Goal: Information Seeking & Learning: Get advice/opinions

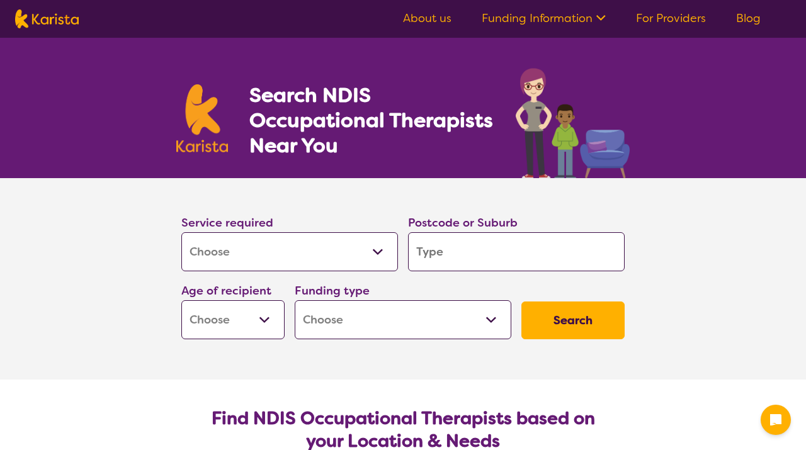
select select "[MEDICAL_DATA]"
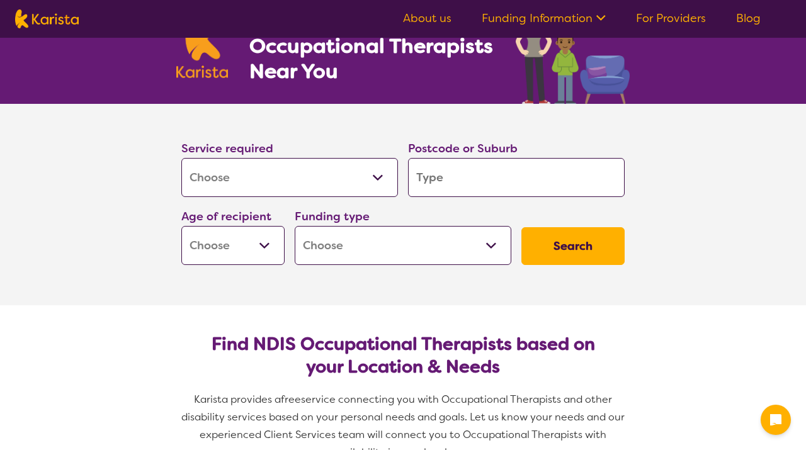
scroll to position [81, 0]
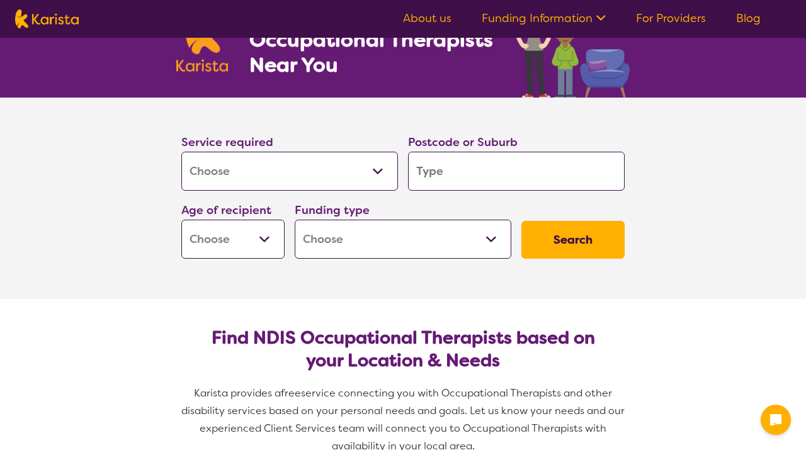
click at [380, 175] on select "Allied Health Assistant Assessment ([MEDICAL_DATA] or [MEDICAL_DATA]) Behaviour…" at bounding box center [289, 171] width 217 height 39
click at [468, 195] on div "Postcode or Suburb" at bounding box center [516, 162] width 227 height 68
click at [467, 171] on input "search" at bounding box center [516, 171] width 217 height 39
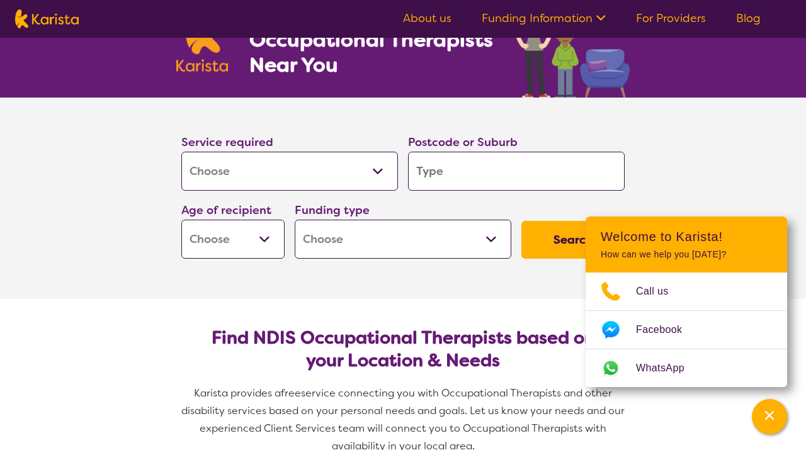
type input "5"
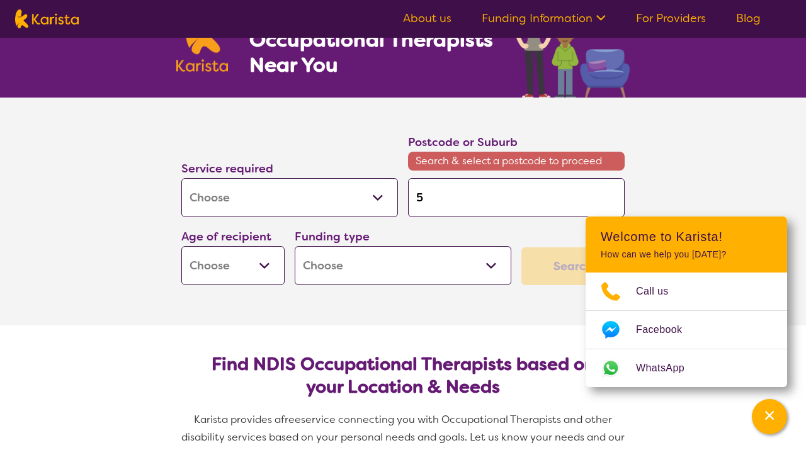
type input "50"
type input "508"
type input "5085"
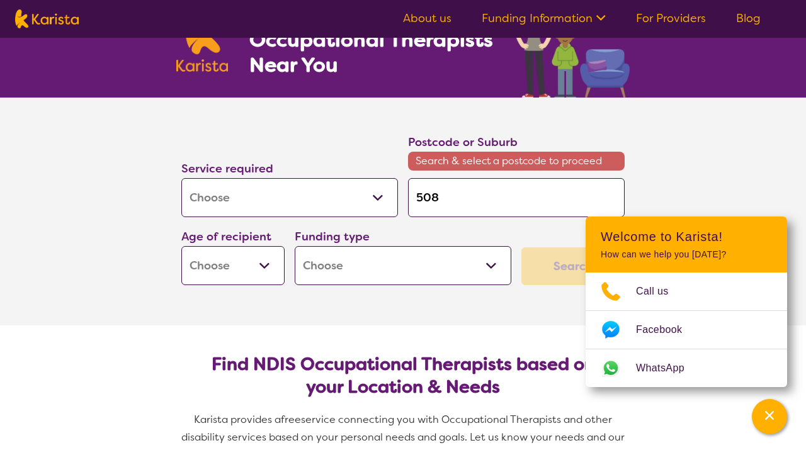
type input "5085"
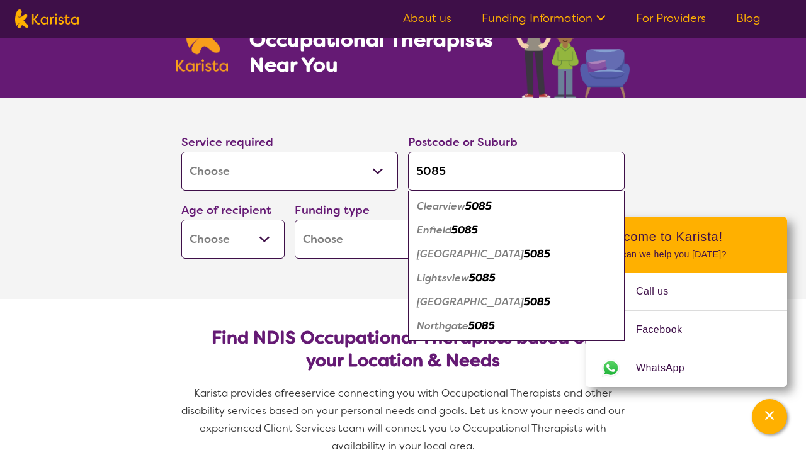
type input "5085"
click at [238, 273] on section "Service required Allied Health Assistant Assessment ([MEDICAL_DATA] or [MEDICAL…" at bounding box center [403, 198] width 504 height 201
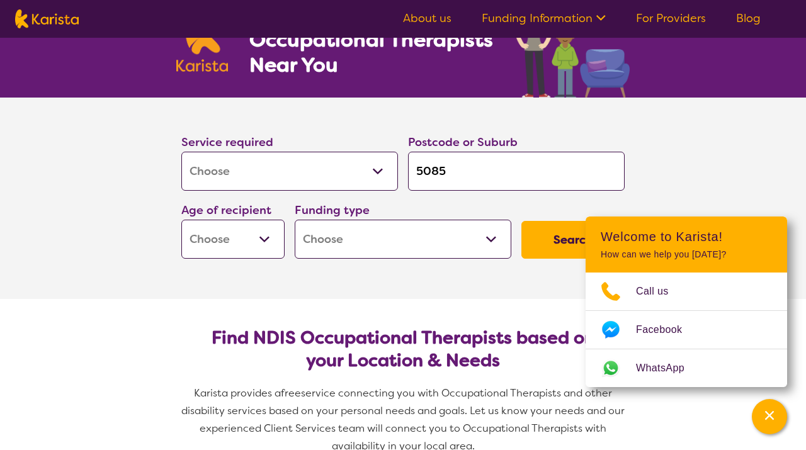
click at [254, 232] on select "Early Childhood - 0 to 9 Child - 10 to 11 Adolescent - 12 to 17 Adult - 18 to 6…" at bounding box center [232, 239] width 103 height 39
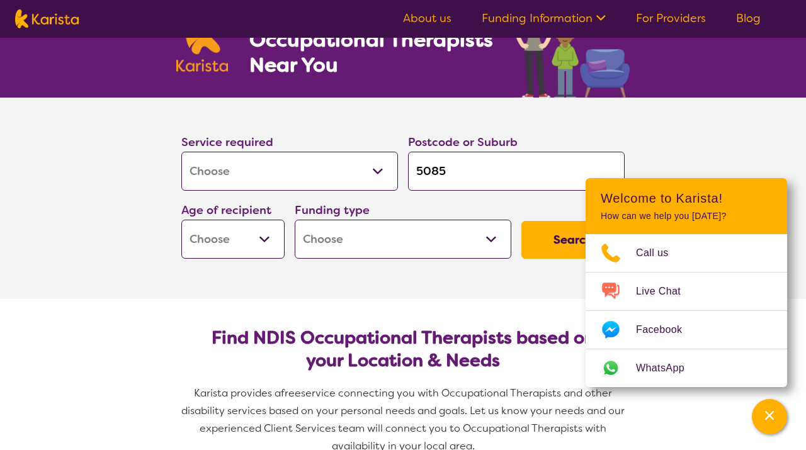
select select "AD"
click at [247, 246] on select "Early Childhood - 0 to 9 Child - 10 to 11 Adolescent - 12 to 17 Adult - 18 to 6…" at bounding box center [232, 239] width 103 height 39
click at [354, 237] on select "Home Care Package (HCP) National Disability Insurance Scheme (NDIS) I don't know" at bounding box center [403, 239] width 217 height 39
select select "NDIS"
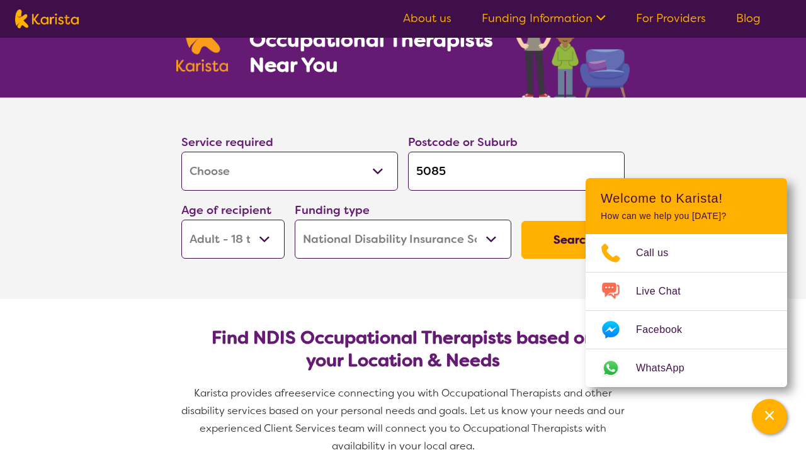
select select "NDIS"
click at [545, 240] on button "Search" at bounding box center [572, 240] width 103 height 38
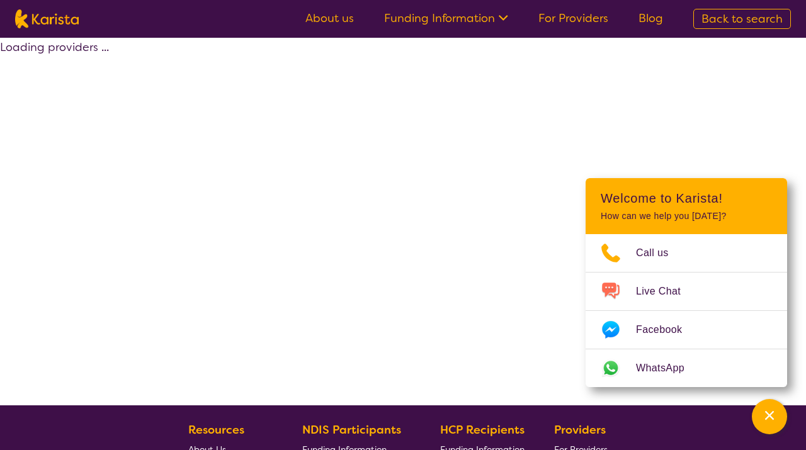
select select "by_score"
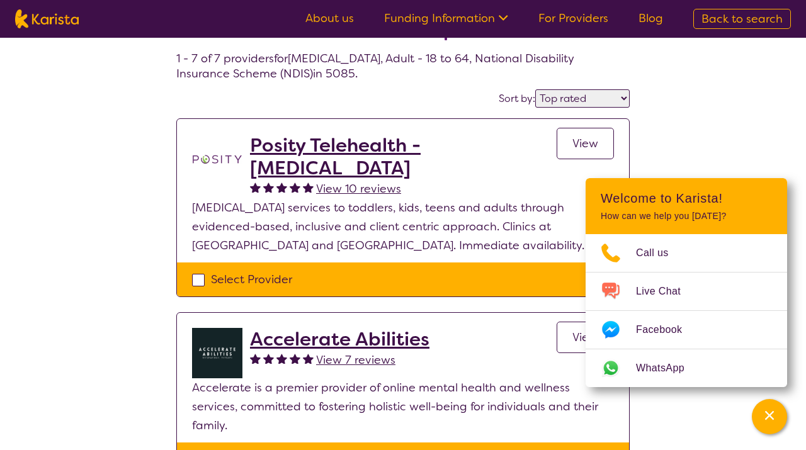
scroll to position [54, 0]
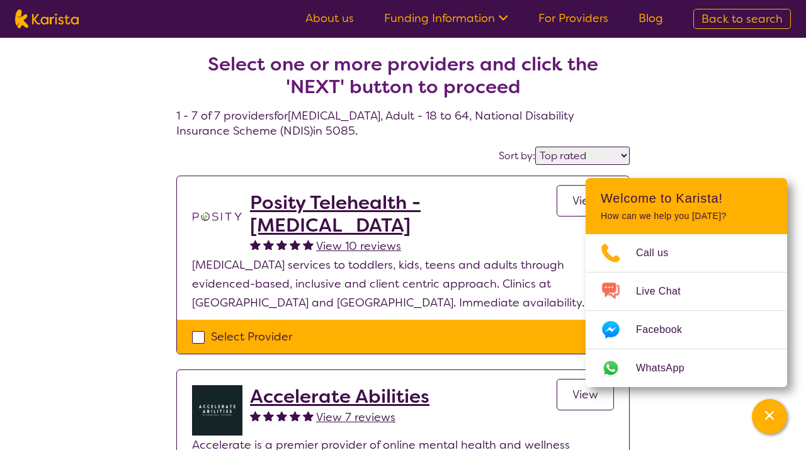
click at [324, 17] on link "About us" at bounding box center [329, 18] width 48 height 15
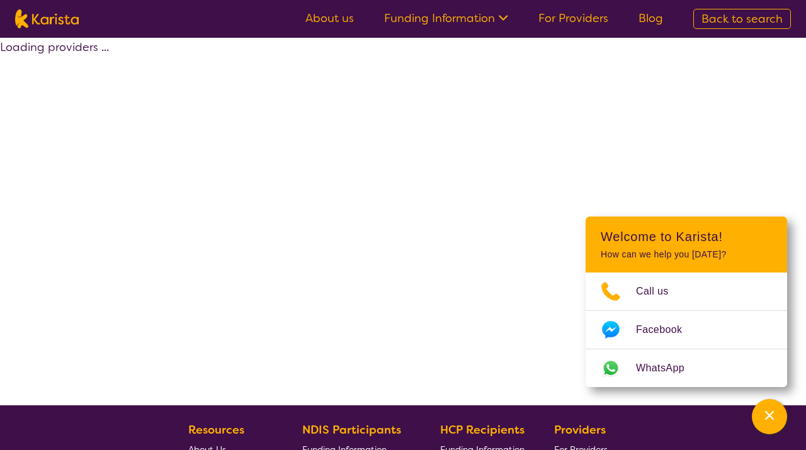
select select "by_score"
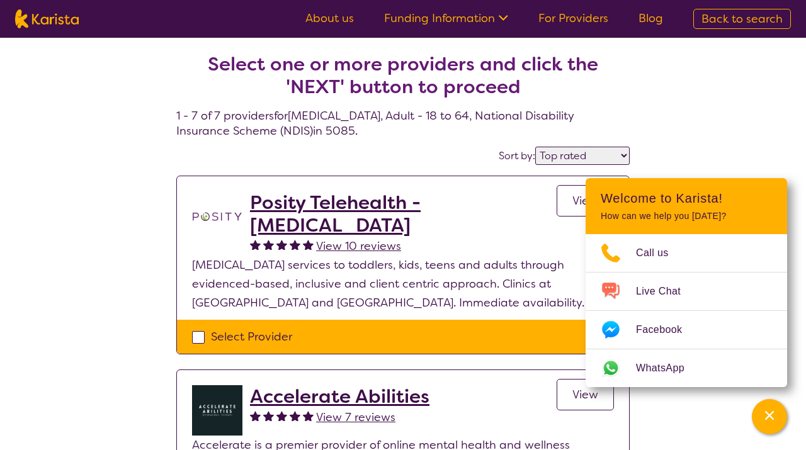
click at [438, 16] on link "Funding Information" at bounding box center [446, 18] width 124 height 15
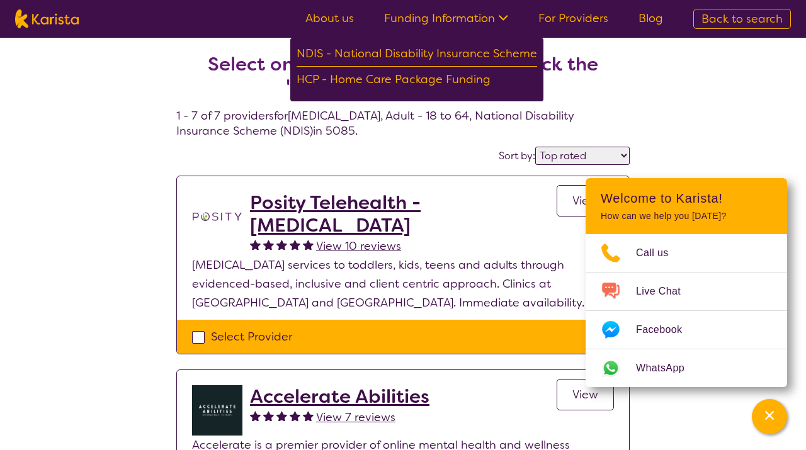
click at [561, 22] on link "For Providers" at bounding box center [573, 18] width 70 height 15
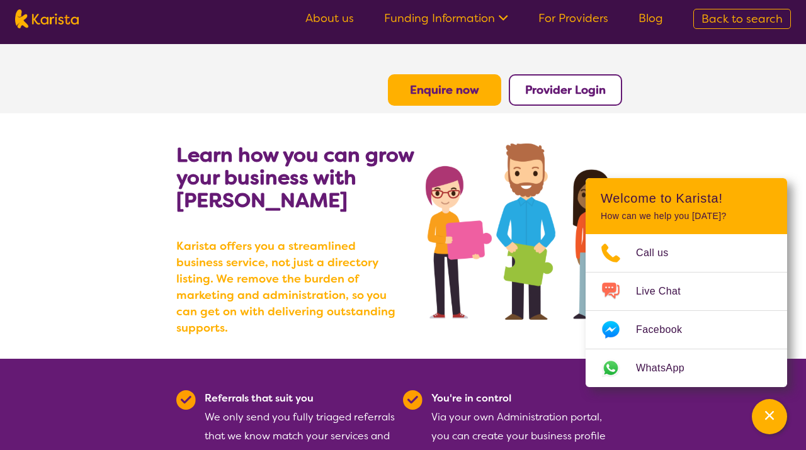
click at [736, 12] on span "Back to search" at bounding box center [741, 18] width 81 height 15
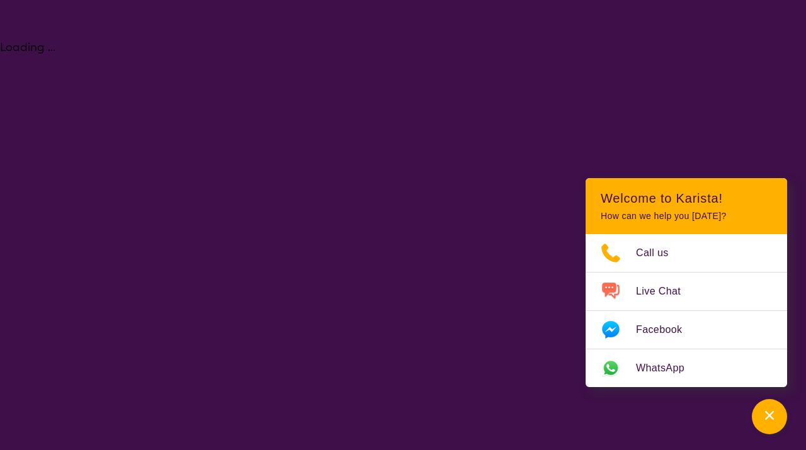
select select "[MEDICAL_DATA]"
select select "AD"
select select "NDIS"
select select "[MEDICAL_DATA]"
select select "AD"
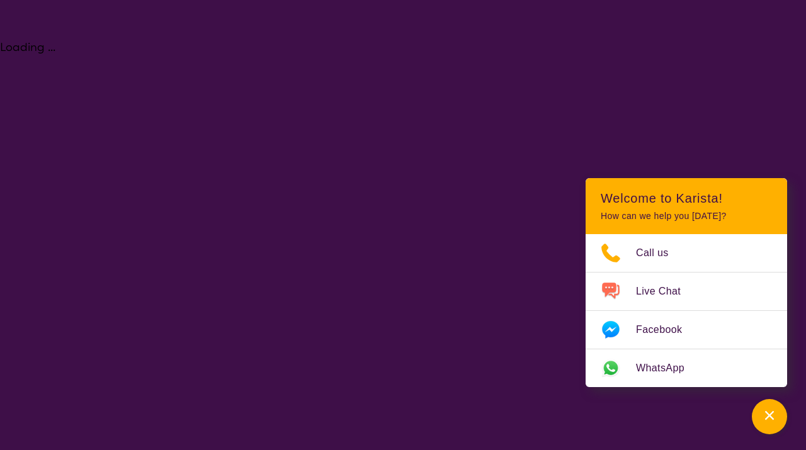
select select "NDIS"
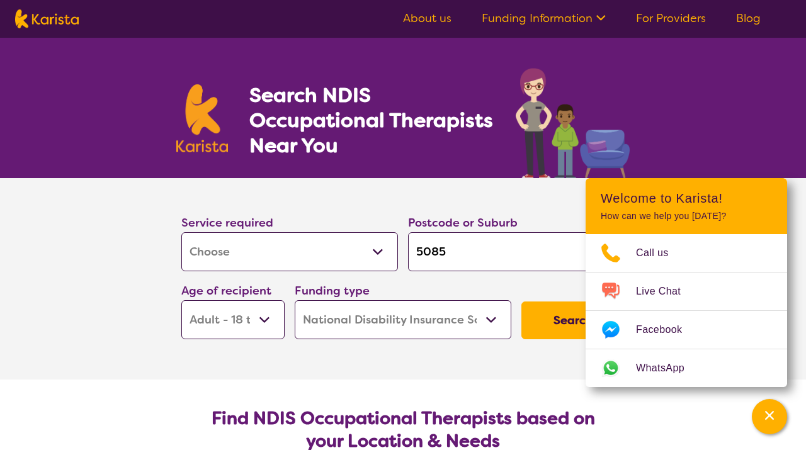
click at [278, 250] on select "Allied Health Assistant Assessment ([MEDICAL_DATA] or [MEDICAL_DATA]) Behaviour…" at bounding box center [289, 251] width 217 height 39
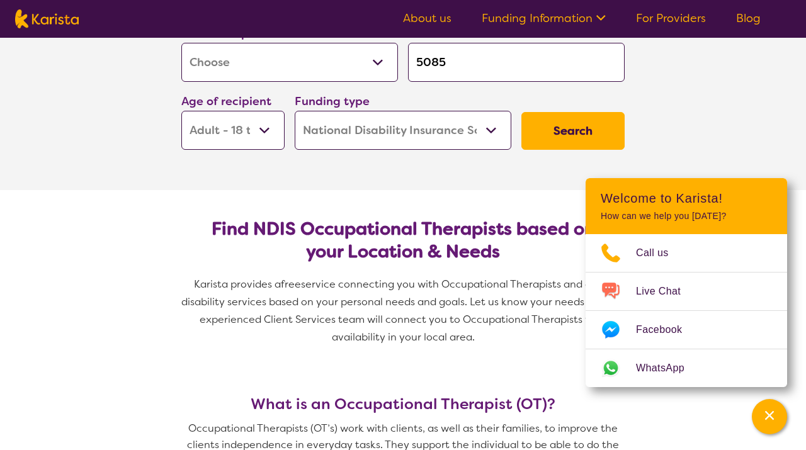
scroll to position [193, 0]
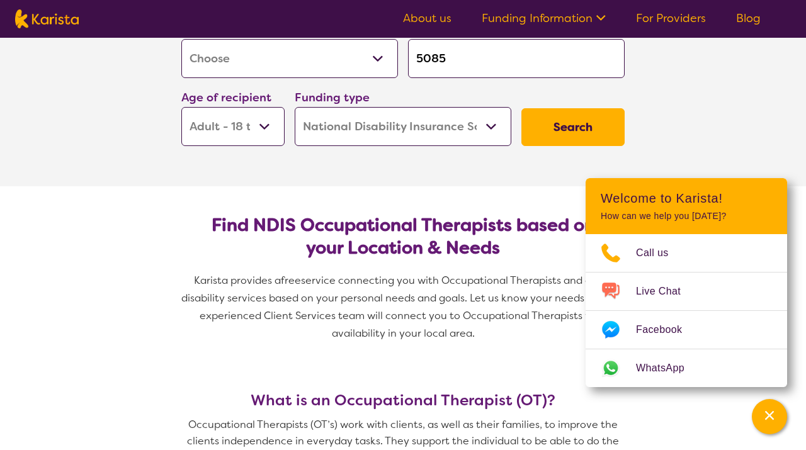
click at [239, 134] on select "Early Childhood - 0 to 9 Child - 10 to 11 Adolescent - 12 to 17 Adult - 18 to 6…" at bounding box center [232, 126] width 103 height 39
click at [326, 134] on select "Home Care Package (HCP) National Disability Insurance Scheme (NDIS) I don't know" at bounding box center [403, 126] width 217 height 39
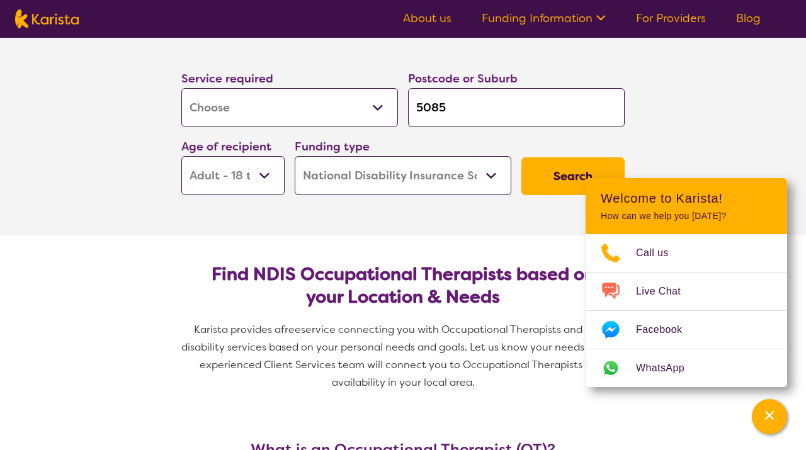
scroll to position [142, 0]
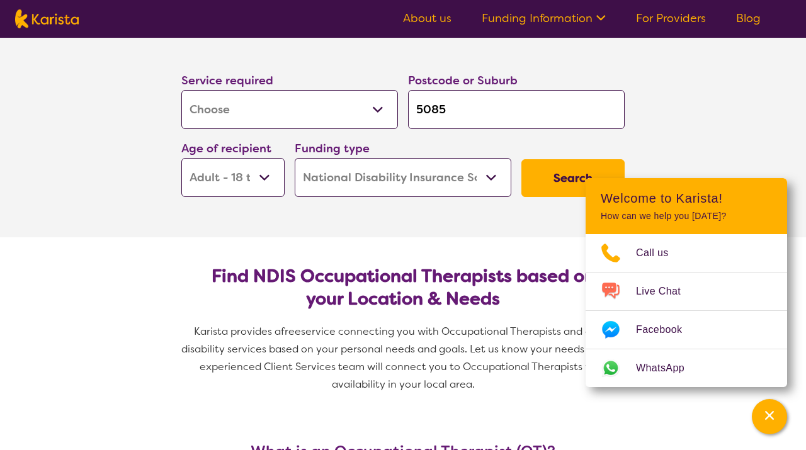
click at [548, 167] on button "Search" at bounding box center [572, 178] width 103 height 38
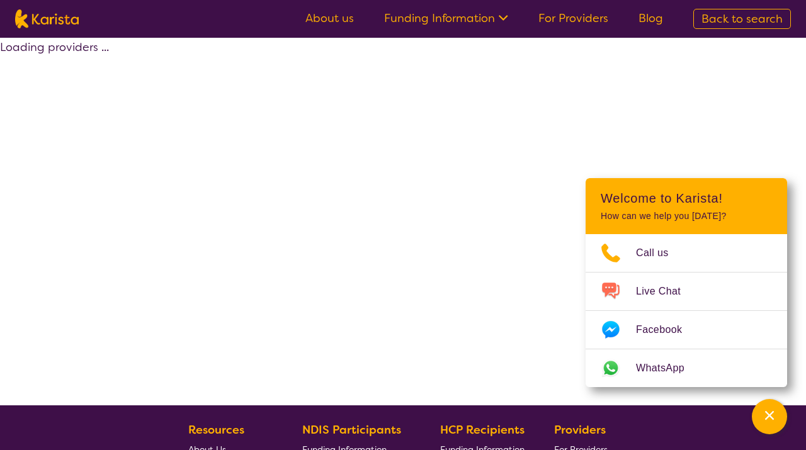
select select "by_score"
